Goal: Transaction & Acquisition: Subscribe to service/newsletter

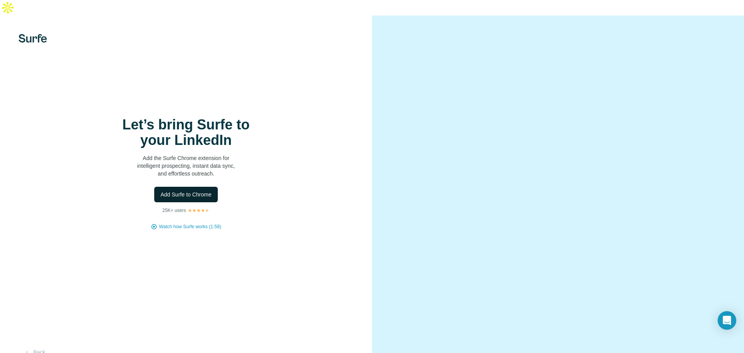
click at [196, 191] on span "Add Surfe to Chrome" at bounding box center [186, 195] width 51 height 8
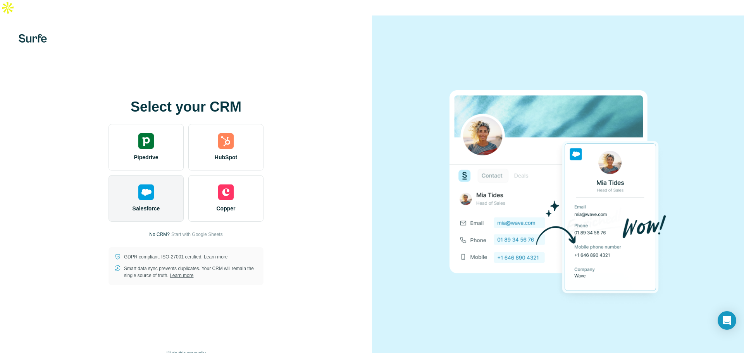
click at [158, 184] on div "Salesforce" at bounding box center [146, 198] width 75 height 47
